Goal: Find specific page/section: Find specific page/section

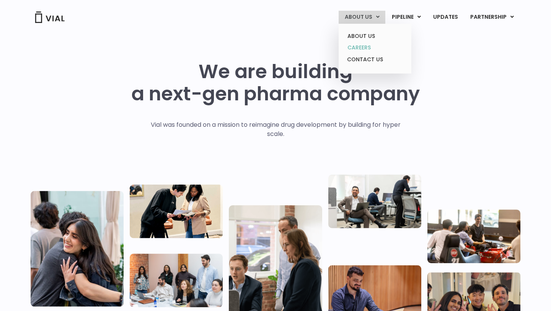
click at [366, 45] on link "CAREERS" at bounding box center [374, 48] width 67 height 12
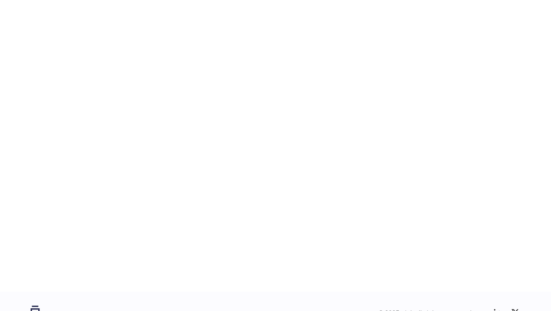
scroll to position [1189, 0]
